Goal: Contribute content: Contribute content

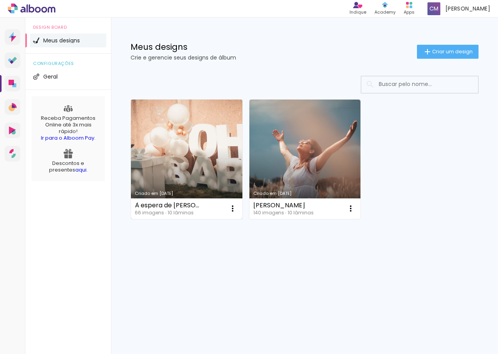
click at [189, 165] on link "Criado em [DATE]" at bounding box center [186, 160] width 111 height 120
click at [230, 206] on iron-icon at bounding box center [232, 208] width 9 height 9
click at [191, 148] on link "Criado em 08/09/25" at bounding box center [186, 160] width 111 height 120
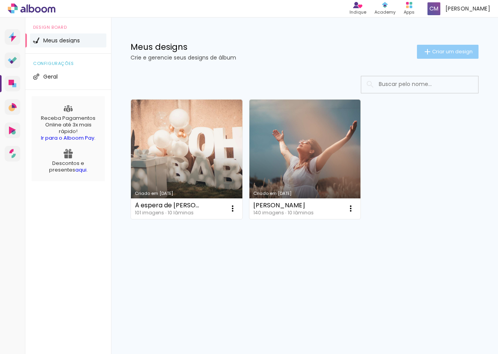
click at [437, 57] on paper-button "Criar um design" at bounding box center [448, 52] width 62 height 14
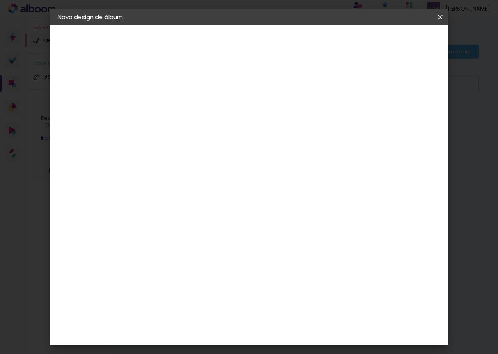
click at [185, 104] on input at bounding box center [185, 105] width 0 height 12
type input "Mariah"
type paper-input "Mariah"
click at [0, 0] on slot "Avançar" at bounding box center [0, 0] width 0 height 0
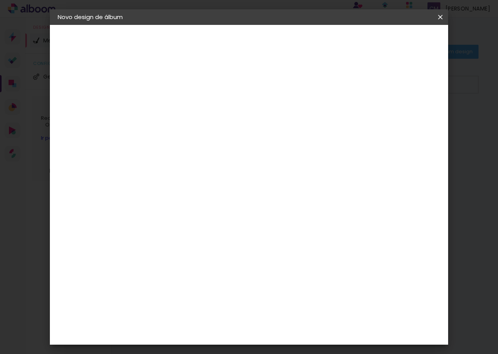
click at [0, 0] on slot "Avançar" at bounding box center [0, 0] width 0 height 0
click at [215, 132] on input "text" at bounding box center [200, 136] width 30 height 12
click at [0, 0] on slot "Slim Book" at bounding box center [0, 0] width 0 height 0
type input "Slim Book"
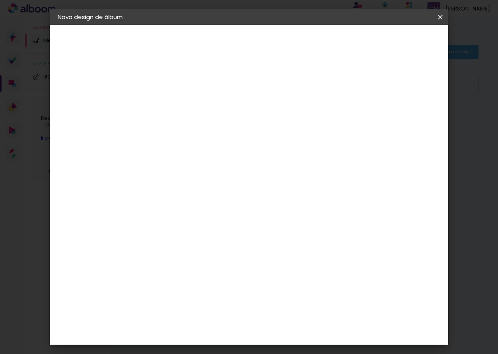
scroll to position [195, 0]
click at [238, 243] on span "30 x 60" at bounding box center [219, 251] width 36 height 16
click at [0, 0] on slot "Avançar" at bounding box center [0, 0] width 0 height 0
click at [379, 84] on div "Mostrar sangria" at bounding box center [373, 84] width 52 height 10
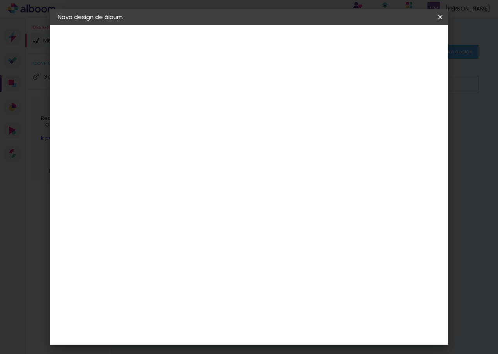
type paper-checkbox "on"
click at [391, 42] on span "Iniciar design" at bounding box center [373, 41] width 35 height 5
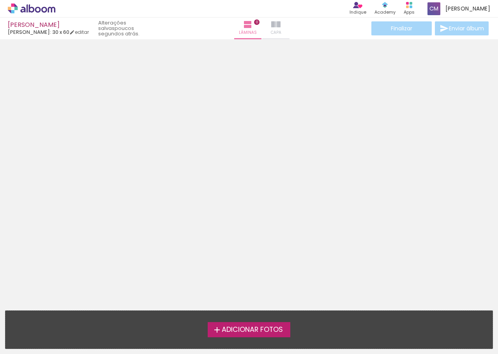
click at [271, 27] on iron-icon at bounding box center [275, 24] width 9 height 9
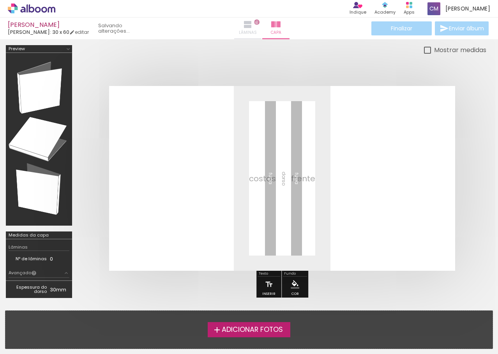
click at [239, 32] on span "Lâminas" at bounding box center [248, 32] width 18 height 7
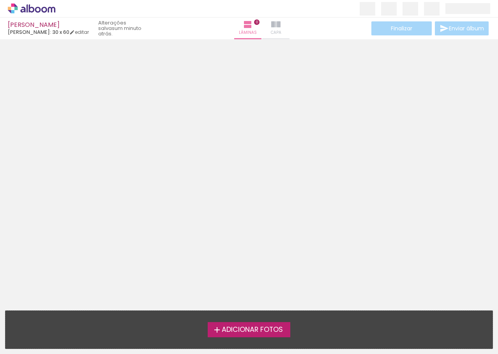
click at [271, 30] on span "Capa" at bounding box center [276, 32] width 11 height 7
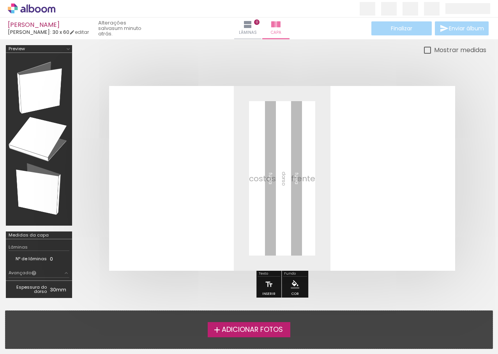
click at [338, 190] on quentale-layouter at bounding box center [282, 178] width 346 height 185
click at [244, 329] on span "Adicionar Fotos" at bounding box center [252, 330] width 61 height 7
click at [0, 0] on input "file" at bounding box center [0, 0] width 0 height 0
click at [243, 327] on span "Adicionar Fotos" at bounding box center [252, 330] width 61 height 7
click at [0, 0] on input "file" at bounding box center [0, 0] width 0 height 0
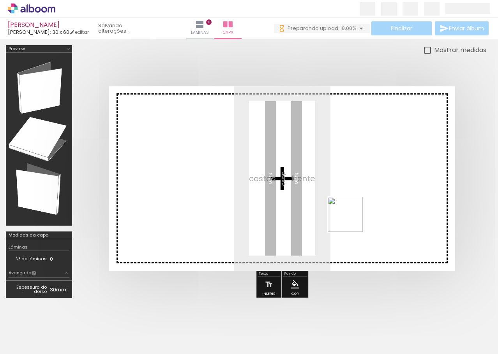
drag, startPoint x: 81, startPoint y: 332, endPoint x: 368, endPoint y: 211, distance: 311.2
click at [368, 211] on quentale-workspace at bounding box center [249, 177] width 498 height 354
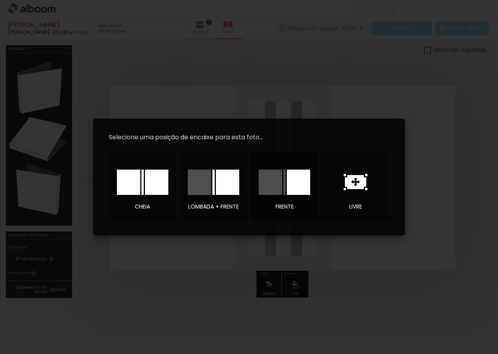
click at [285, 181] on div at bounding box center [284, 182] width 2 height 25
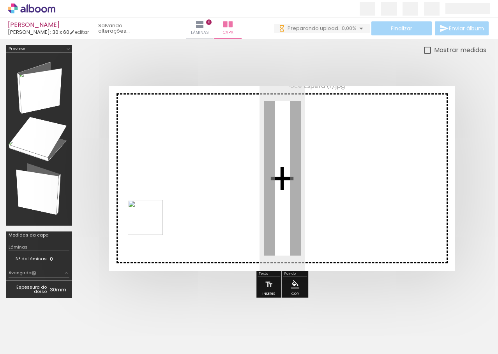
drag, startPoint x: 128, startPoint y: 334, endPoint x: 151, endPoint y: 222, distance: 115.0
click at [151, 222] on quentale-workspace at bounding box center [249, 177] width 498 height 354
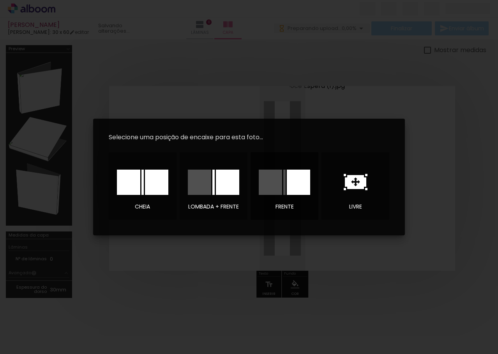
click at [280, 188] on div at bounding box center [270, 182] width 23 height 25
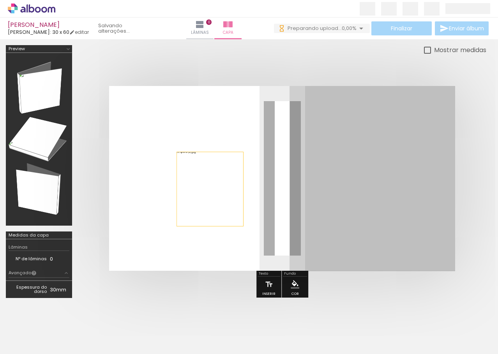
drag, startPoint x: 342, startPoint y: 185, endPoint x: 210, endPoint y: 189, distance: 132.5
click at [210, 189] on quentale-layouter at bounding box center [282, 178] width 346 height 185
drag, startPoint x: 331, startPoint y: 186, endPoint x: 222, endPoint y: 197, distance: 109.2
click at [222, 197] on quentale-layouter at bounding box center [282, 178] width 346 height 185
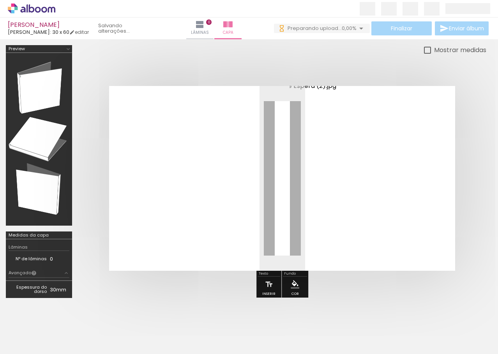
click at [323, 192] on quentale-photo at bounding box center [371, 178] width 165 height 185
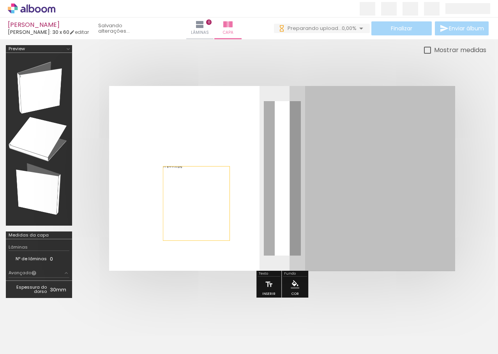
drag, startPoint x: 327, startPoint y: 198, endPoint x: 196, endPoint y: 204, distance: 131.3
click at [196, 204] on quentale-layouter at bounding box center [282, 178] width 346 height 185
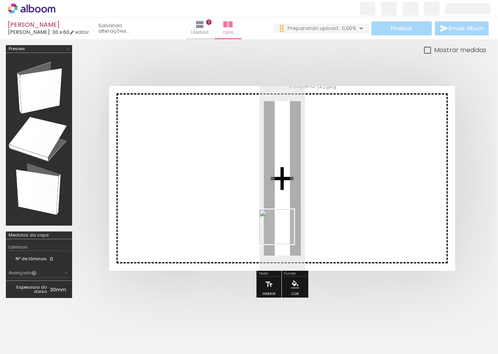
drag, startPoint x: 84, startPoint y: 325, endPoint x: 352, endPoint y: 197, distance: 297.3
click at [352, 197] on quentale-workspace at bounding box center [249, 177] width 498 height 354
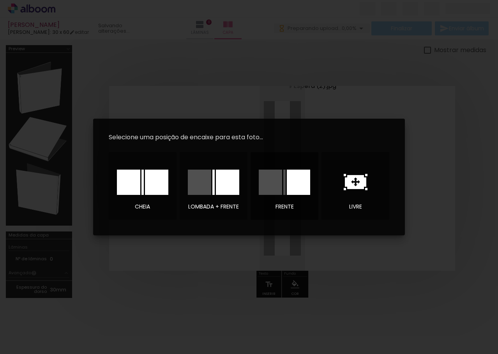
click at [302, 187] on div at bounding box center [298, 182] width 23 height 25
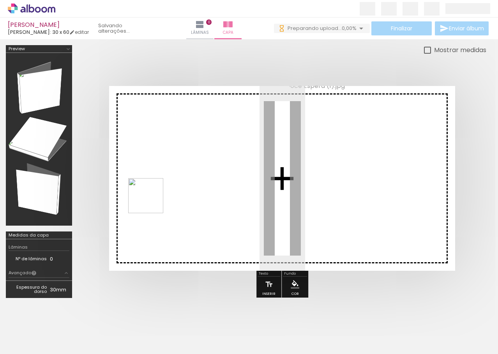
drag, startPoint x: 137, startPoint y: 314, endPoint x: 151, endPoint y: 200, distance: 114.6
click at [151, 201] on quentale-workspace at bounding box center [249, 177] width 498 height 354
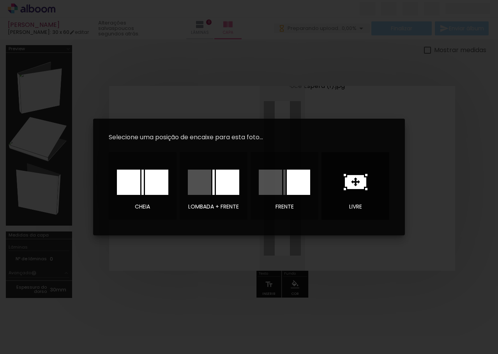
click at [347, 183] on icon at bounding box center [355, 182] width 21 height 14
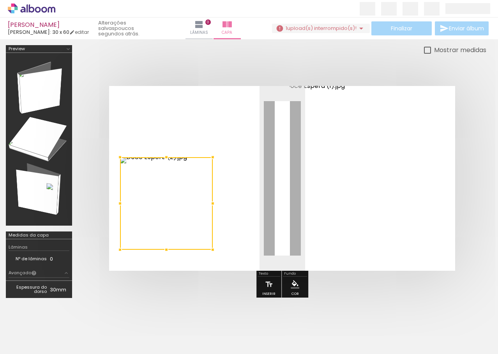
drag, startPoint x: 279, startPoint y: 186, endPoint x: 163, endPoint y: 211, distance: 118.3
click at [163, 211] on div at bounding box center [166, 203] width 93 height 93
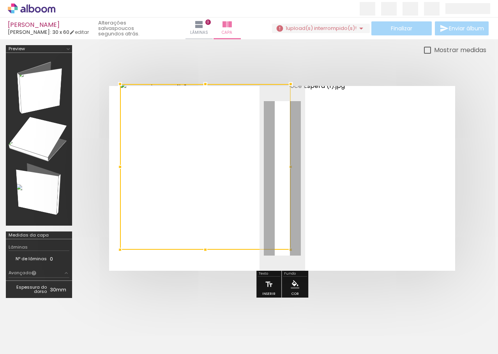
drag, startPoint x: 213, startPoint y: 159, endPoint x: 290, endPoint y: 92, distance: 103.2
click at [290, 92] on div at bounding box center [291, 84] width 16 height 16
click at [136, 243] on quentale-photo at bounding box center [205, 169] width 171 height 166
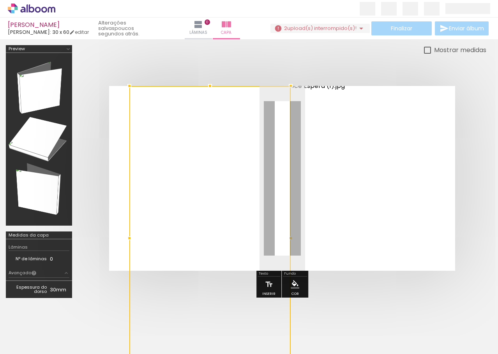
drag, startPoint x: 122, startPoint y: 250, endPoint x: 131, endPoint y: 246, distance: 10.3
click at [131, 246] on div at bounding box center [209, 238] width 161 height 304
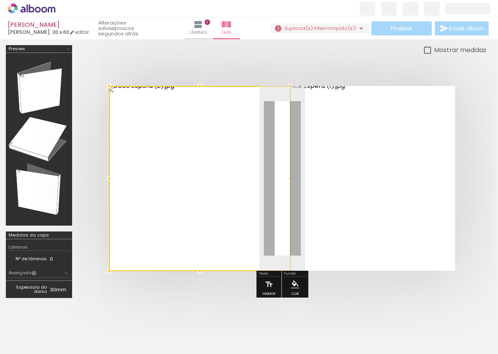
drag, startPoint x: 129, startPoint y: 178, endPoint x: 116, endPoint y: 179, distance: 12.9
click at [116, 179] on div at bounding box center [109, 179] width 16 height 16
click at [199, 63] on div at bounding box center [282, 178] width 408 height 247
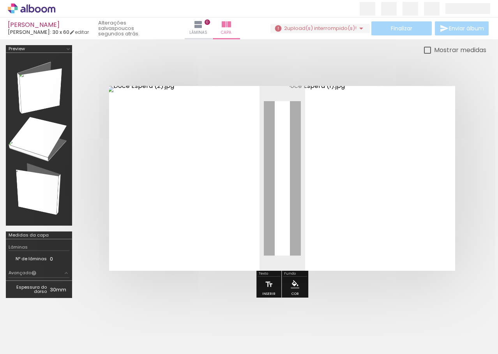
click at [233, 70] on div at bounding box center [282, 178] width 408 height 247
click at [281, 184] on quentale-photo at bounding box center [199, 178] width 181 height 185
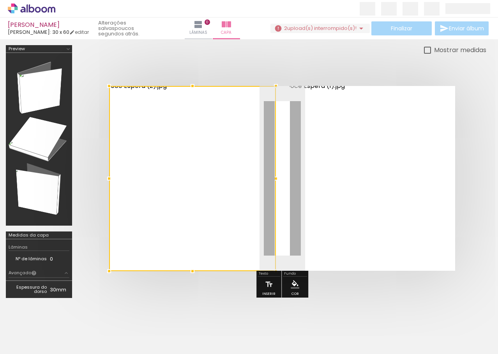
drag, startPoint x: 289, startPoint y: 181, endPoint x: 267, endPoint y: 182, distance: 22.2
click at [267, 182] on div at bounding box center [192, 178] width 167 height 185
click at [201, 208] on div at bounding box center [192, 178] width 167 height 185
click at [88, 213] on div at bounding box center [282, 178] width 408 height 247
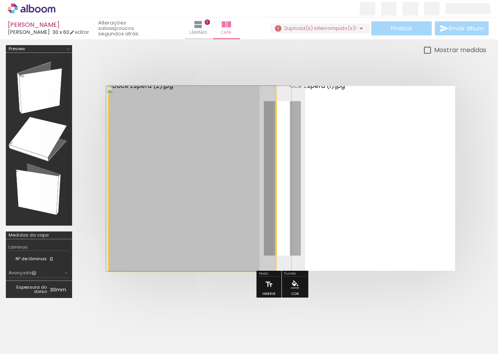
drag, startPoint x: 158, startPoint y: 204, endPoint x: 164, endPoint y: 204, distance: 6.2
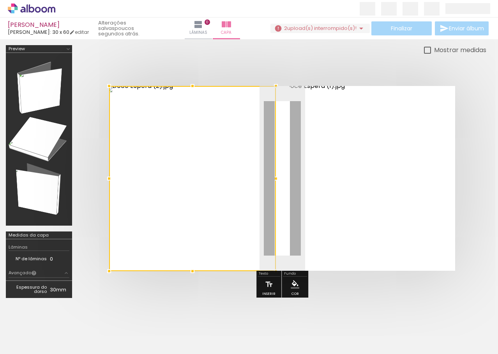
click at [234, 65] on div at bounding box center [282, 178] width 408 height 247
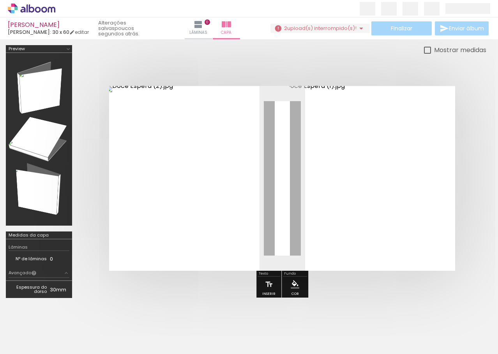
click at [245, 65] on div at bounding box center [282, 178] width 408 height 247
click at [268, 287] on iron-icon at bounding box center [268, 285] width 9 height 16
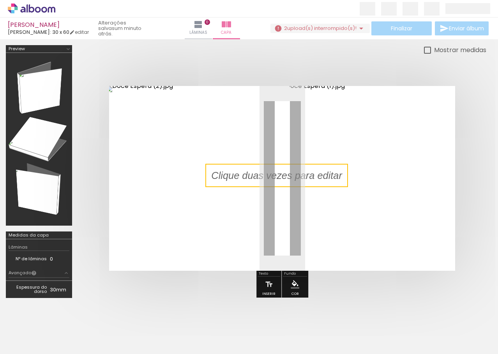
click at [267, 178] on quentale-selection at bounding box center [276, 175] width 143 height 23
type input "Sans Serif"
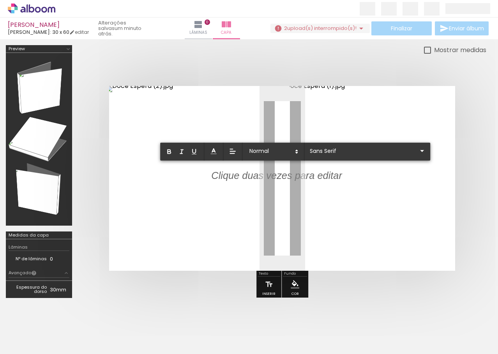
click at [267, 178] on p at bounding box center [276, 180] width 131 height 14
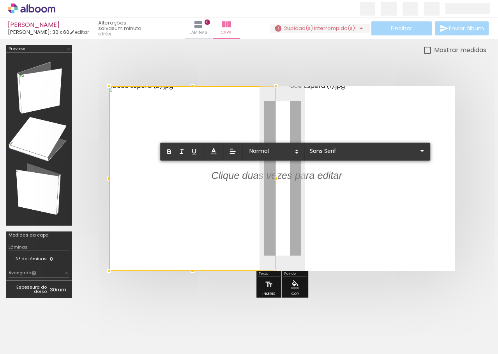
click at [287, 177] on p at bounding box center [276, 180] width 131 height 14
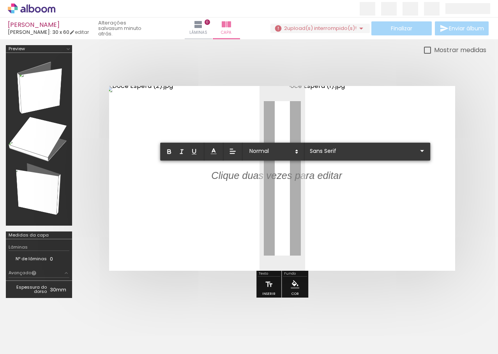
click at [287, 177] on p at bounding box center [276, 180] width 131 height 14
click at [273, 215] on div at bounding box center [192, 178] width 167 height 185
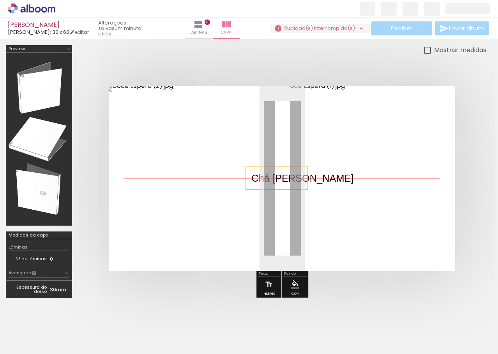
drag, startPoint x: 246, startPoint y: 180, endPoint x: 287, endPoint y: 184, distance: 40.7
click at [287, 184] on quentale-selection at bounding box center [276, 178] width 63 height 23
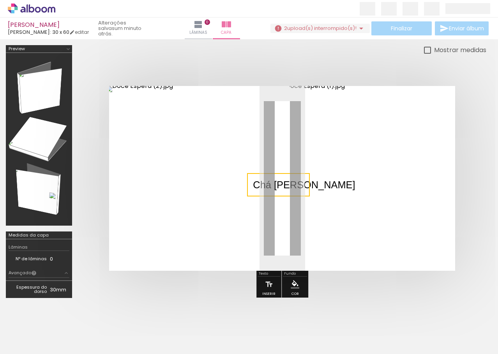
drag, startPoint x: 253, startPoint y: 178, endPoint x: 255, endPoint y: 185, distance: 6.8
click at [255, 185] on quentale-selection at bounding box center [278, 184] width 63 height 23
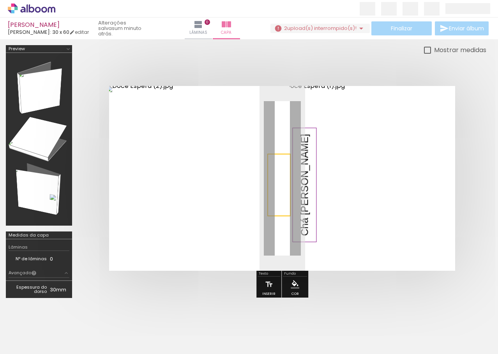
drag, startPoint x: 313, startPoint y: 185, endPoint x: 282, endPoint y: 155, distance: 42.7
click at [282, 155] on quentale-cover-editor at bounding box center [282, 174] width 408 height 259
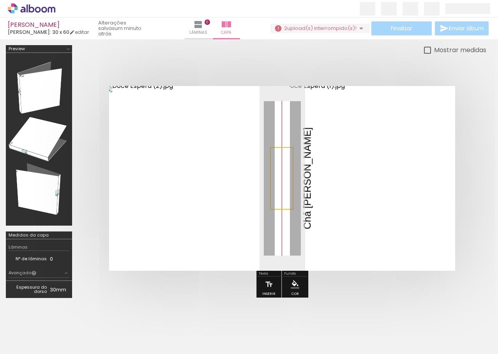
click at [283, 181] on quentale-selection at bounding box center [281, 178] width 23 height 63
click at [282, 165] on quentale-selection at bounding box center [281, 178] width 23 height 63
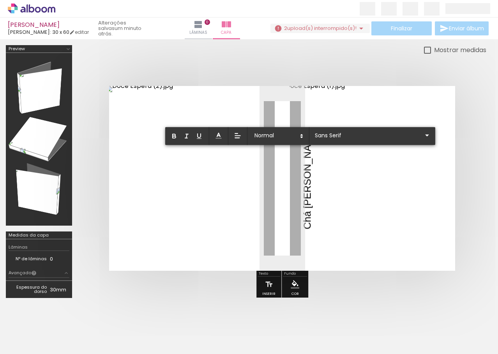
click at [300, 165] on p "Chá Mariah" at bounding box center [307, 178] width 14 height 102
click at [300, 176] on p "Chá Mariah" at bounding box center [307, 178] width 14 height 102
click at [300, 184] on p "Chá Mariah" at bounding box center [307, 178] width 14 height 102
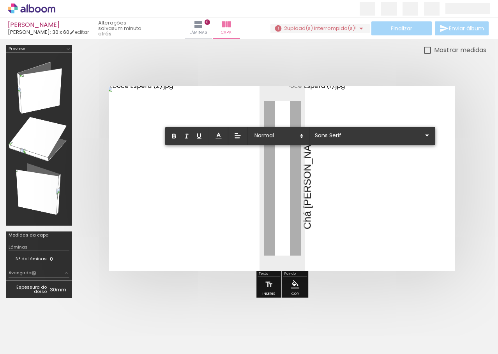
click at [300, 184] on p "Chá Mariah" at bounding box center [307, 178] width 14 height 102
click at [289, 151] on quentale-layouter at bounding box center [282, 178] width 346 height 185
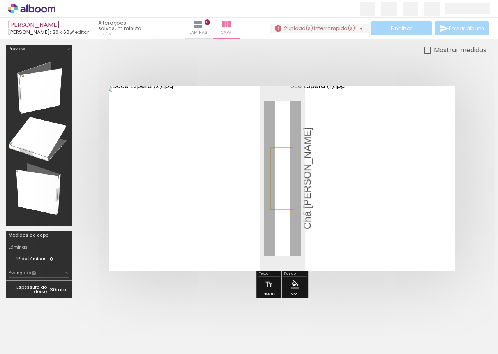
click at [289, 157] on quentale-selection at bounding box center [281, 178] width 23 height 63
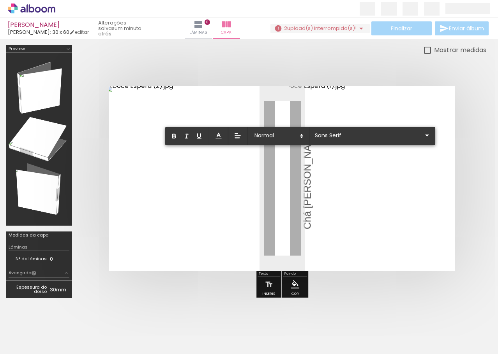
click at [300, 171] on p "Chá Mariah" at bounding box center [307, 178] width 14 height 102
click at [300, 175] on p "Chá Mariah" at bounding box center [307, 178] width 14 height 102
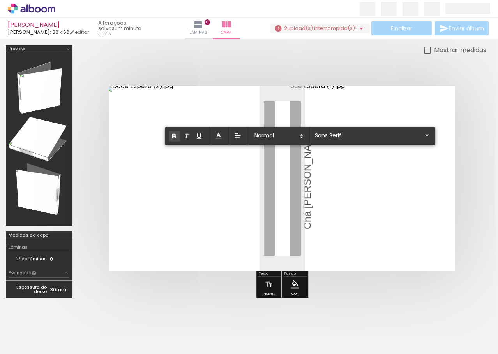
click at [174, 137] on icon "button" at bounding box center [174, 136] width 7 height 7
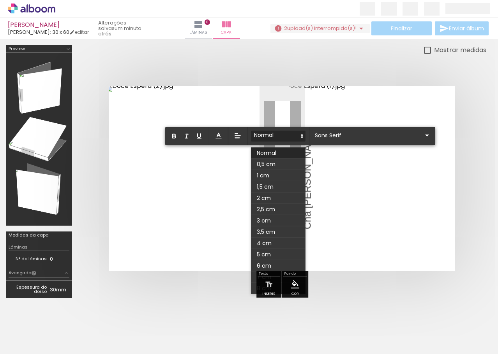
click at [293, 137] on span at bounding box center [278, 136] width 55 height 11
click at [273, 175] on span at bounding box center [278, 175] width 55 height 11
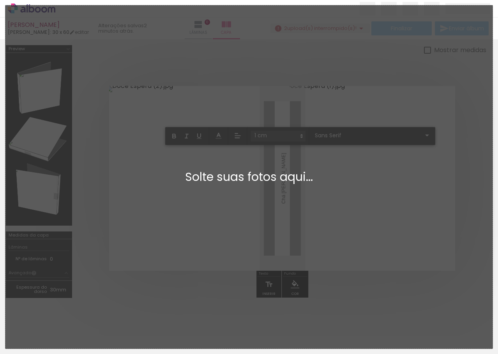
click at [283, 167] on quentale-workspace at bounding box center [249, 177] width 498 height 354
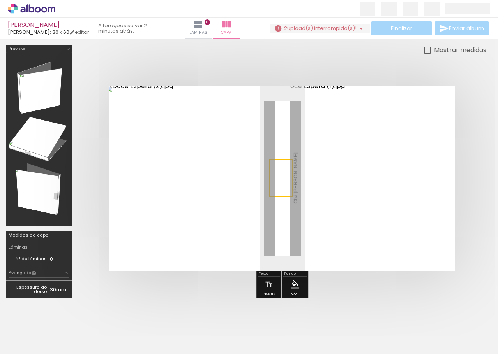
drag, startPoint x: 270, startPoint y: 179, endPoint x: 282, endPoint y: 174, distance: 13.1
click at [282, 174] on quentale-selection at bounding box center [280, 178] width 23 height 37
click at [282, 175] on quentale-selection at bounding box center [280, 178] width 23 height 37
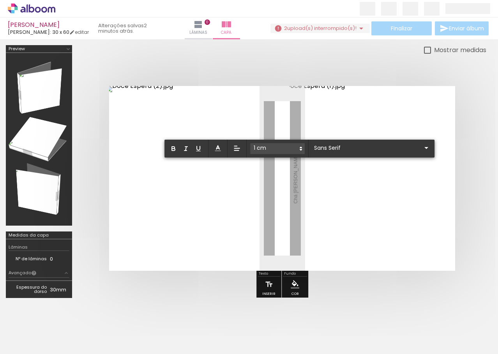
click at [293, 176] on span "Chá Mariah" at bounding box center [295, 178] width 5 height 51
click at [293, 172] on span "Chá Mariah" at bounding box center [295, 178] width 5 height 51
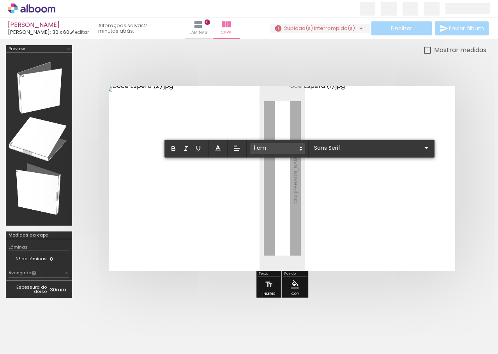
click at [297, 146] on span at bounding box center [277, 148] width 55 height 11
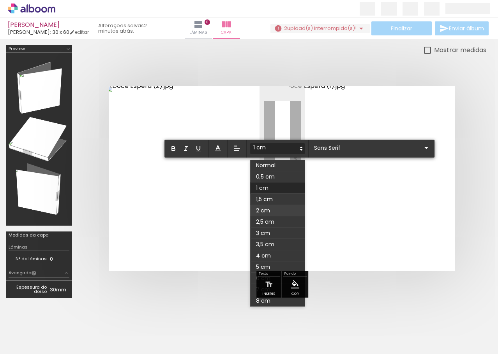
click at [271, 210] on span at bounding box center [277, 210] width 55 height 11
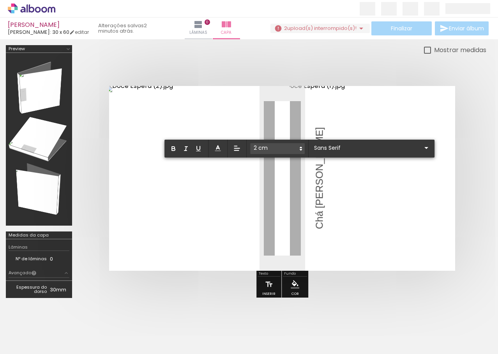
click at [288, 148] on span at bounding box center [277, 148] width 55 height 11
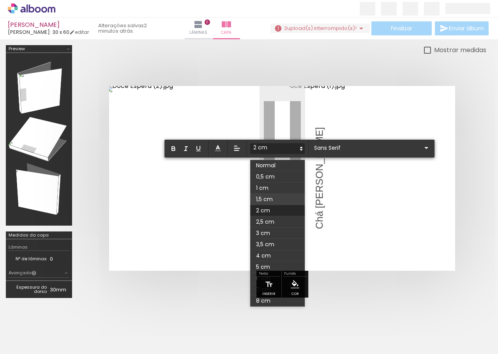
click at [274, 198] on span at bounding box center [277, 199] width 55 height 11
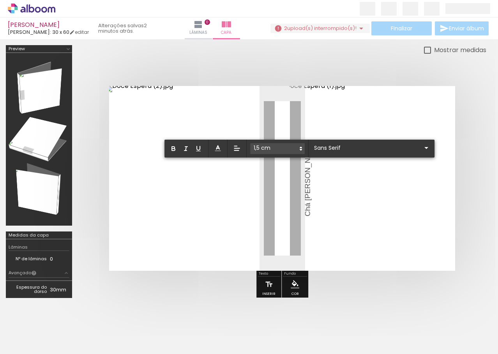
click at [319, 179] on quentale-layouter at bounding box center [282, 178] width 346 height 185
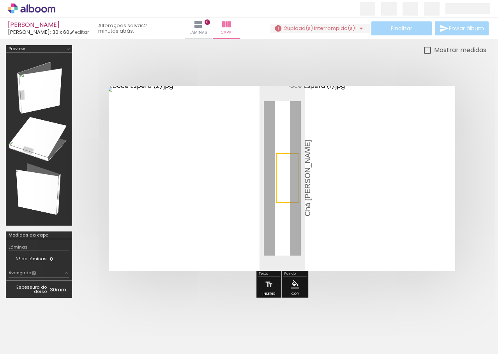
click at [278, 176] on quentale-selection at bounding box center [287, 178] width 23 height 50
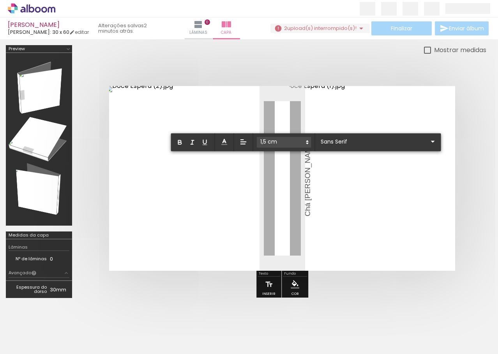
click at [303, 179] on span "Chá Mariah" at bounding box center [307, 178] width 8 height 77
click at [248, 183] on div at bounding box center [192, 178] width 167 height 185
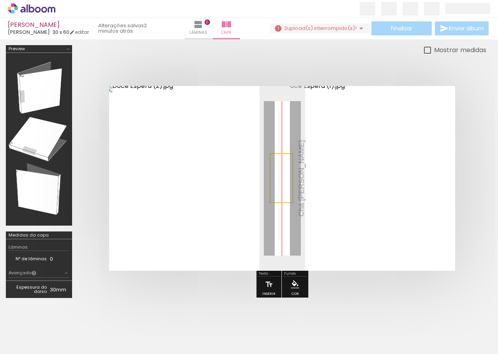
drag, startPoint x: 290, startPoint y: 172, endPoint x: 283, endPoint y: 173, distance: 6.2
click at [283, 173] on quentale-selection at bounding box center [280, 178] width 23 height 50
click at [222, 180] on div at bounding box center [192, 178] width 167 height 185
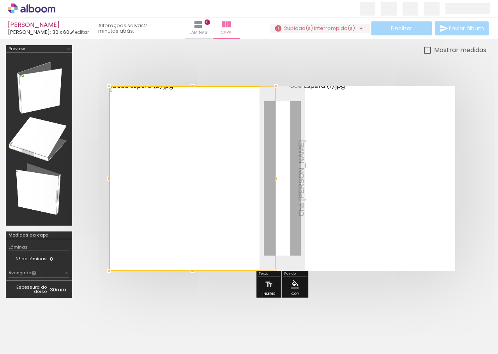
click at [262, 57] on div at bounding box center [282, 178] width 408 height 247
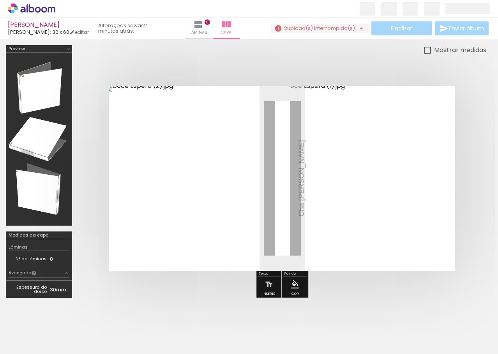
click at [392, 297] on div at bounding box center [282, 178] width 408 height 247
click at [64, 330] on iron-horizontal-list at bounding box center [56, 330] width 16 height 49
click at [322, 26] on span "upload(s) interrompido(s)!" at bounding box center [321, 28] width 69 height 7
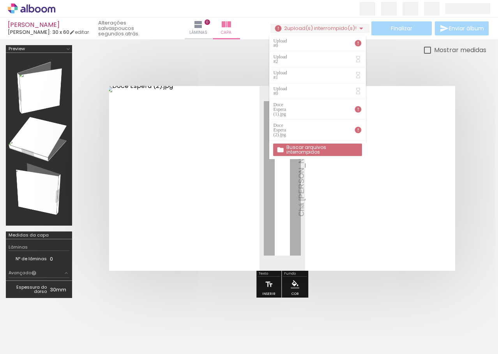
click at [0, 0] on slot "Buscar arquivos interrompidos" at bounding box center [0, 0] width 0 height 0
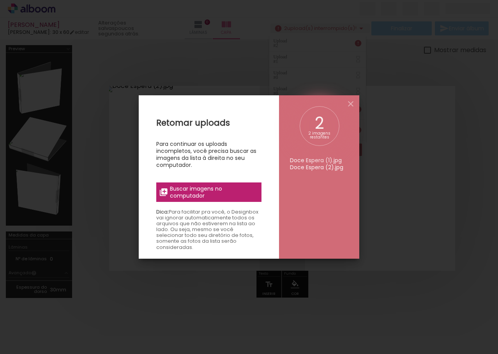
click at [199, 195] on span "Buscar imagens no computador" at bounding box center [213, 192] width 87 height 14
click at [0, 0] on input "file" at bounding box center [0, 0] width 0 height 0
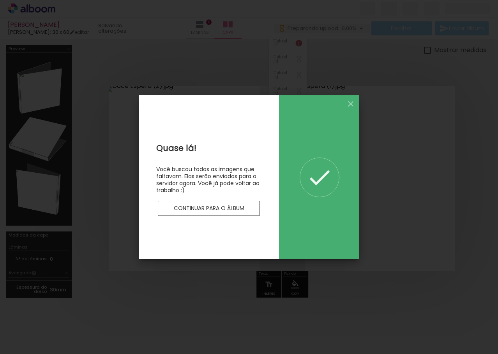
click at [0, 0] on slot "Continuar para o álbum" at bounding box center [0, 0] width 0 height 0
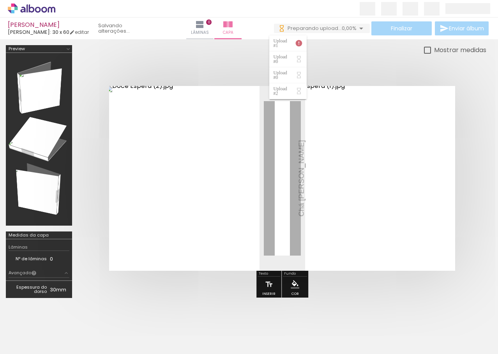
click at [297, 44] on iron-icon at bounding box center [299, 43] width 8 height 8
click at [300, 44] on iron-icon at bounding box center [299, 43] width 8 height 8
click at [352, 27] on span "0,00%" at bounding box center [348, 28] width 15 height 7
click at [350, 28] on span "0,00%" at bounding box center [348, 28] width 15 height 7
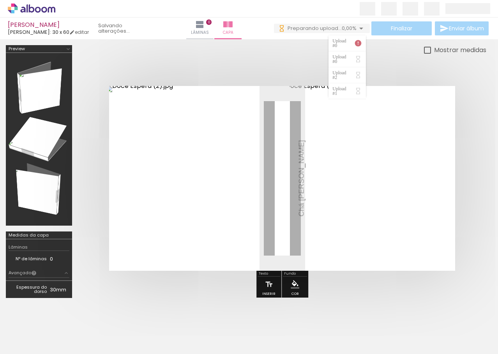
click at [347, 39] on paper-item "Upload #0" at bounding box center [346, 43] width 37 height 16
click at [345, 42] on div "Upload #0" at bounding box center [340, 43] width 16 height 9
drag, startPoint x: 345, startPoint y: 42, endPoint x: 369, endPoint y: 47, distance: 23.8
click at [346, 43] on div "Upload #0" at bounding box center [340, 43] width 16 height 9
click at [369, 47] on div "Mostrar medidas" at bounding box center [282, 50] width 408 height 10
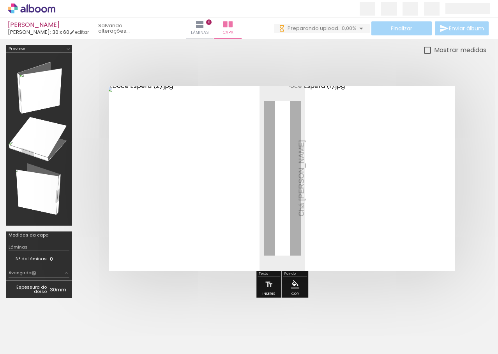
click at [359, 43] on div at bounding box center [249, 174] width 498 height 271
click at [356, 29] on iron-icon at bounding box center [360, 28] width 9 height 9
click at [359, 44] on iron-icon at bounding box center [358, 43] width 8 height 8
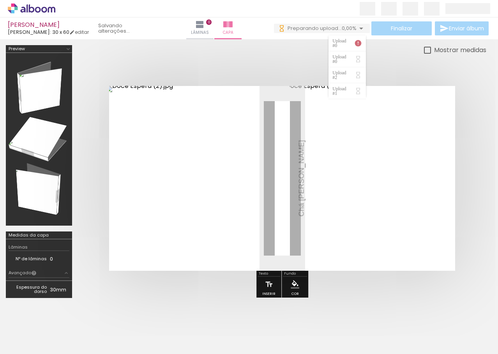
click at [358, 43] on iron-icon at bounding box center [358, 43] width 8 height 8
click at [389, 57] on div at bounding box center [282, 178] width 408 height 247
click at [392, 288] on div at bounding box center [282, 178] width 408 height 247
click at [341, 26] on span "0,00%" at bounding box center [348, 28] width 15 height 7
click at [348, 43] on div "Upload #1" at bounding box center [340, 43] width 16 height 9
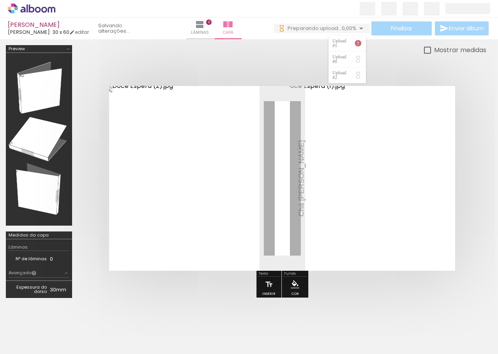
click at [360, 43] on iron-icon at bounding box center [358, 43] width 8 height 8
click at [357, 61] on paper-item "Upload #0" at bounding box center [346, 59] width 37 height 16
click at [360, 71] on iron-icon at bounding box center [358, 75] width 8 height 8
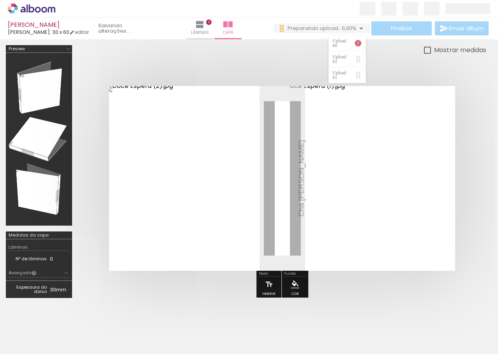
click at [378, 64] on div at bounding box center [282, 178] width 408 height 247
click at [252, 52] on div "Mostrar medidas" at bounding box center [282, 50] width 408 height 10
click at [342, 26] on span "0,00%" at bounding box center [348, 28] width 15 height 7
